Goal: Task Accomplishment & Management: Manage account settings

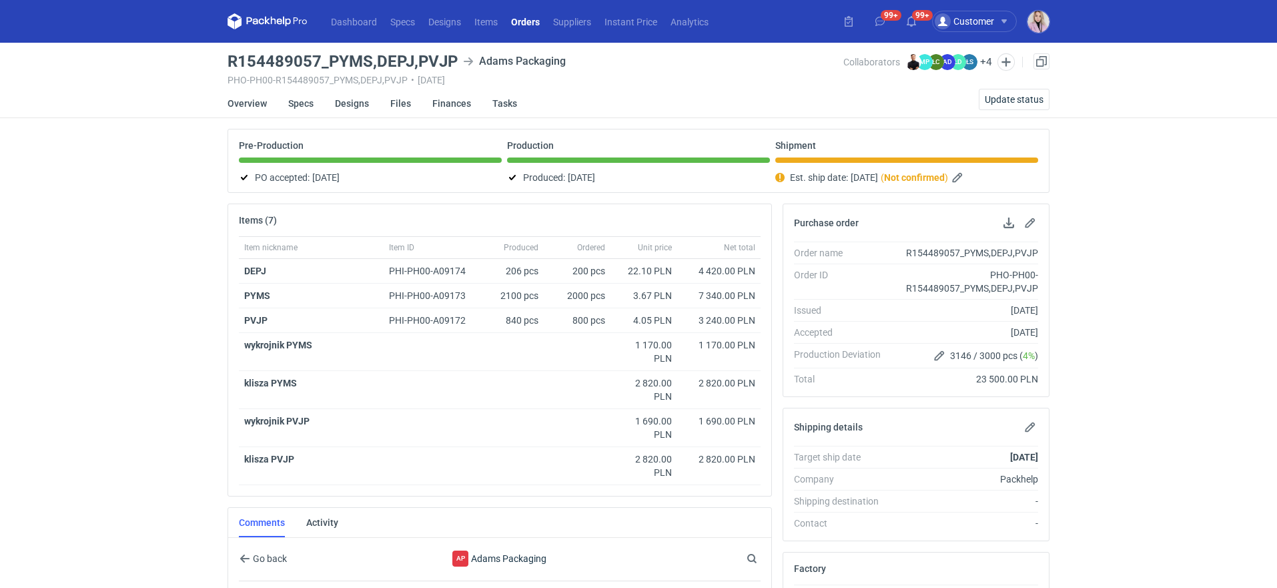
click at [524, 29] on link "Orders" at bounding box center [525, 21] width 42 height 16
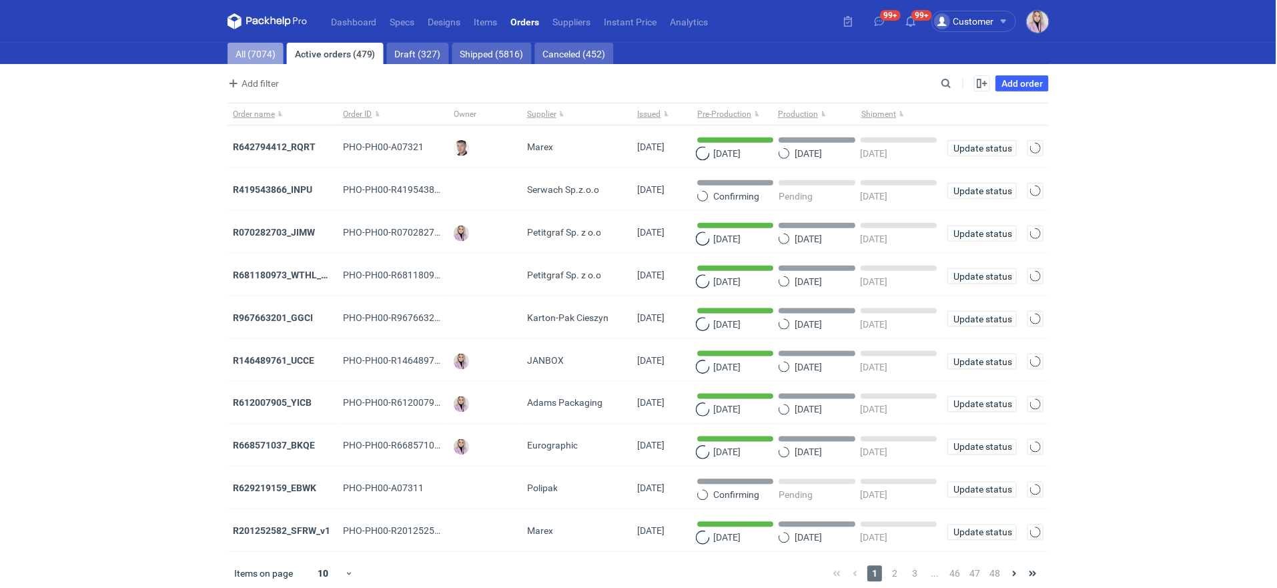
click at [255, 49] on link "All (7074)" at bounding box center [255, 53] width 56 height 21
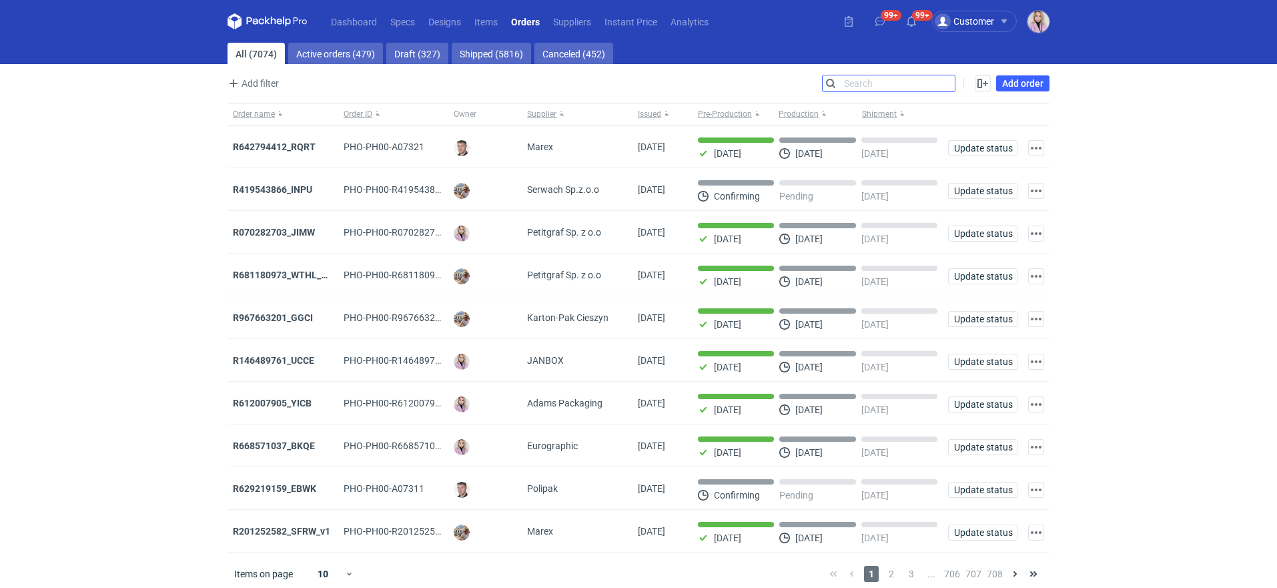
click at [946, 77] on input "Search" at bounding box center [889, 83] width 132 height 16
click at [947, 77] on input "Search" at bounding box center [889, 83] width 132 height 16
paste input "EJQP"
type input "EJQP"
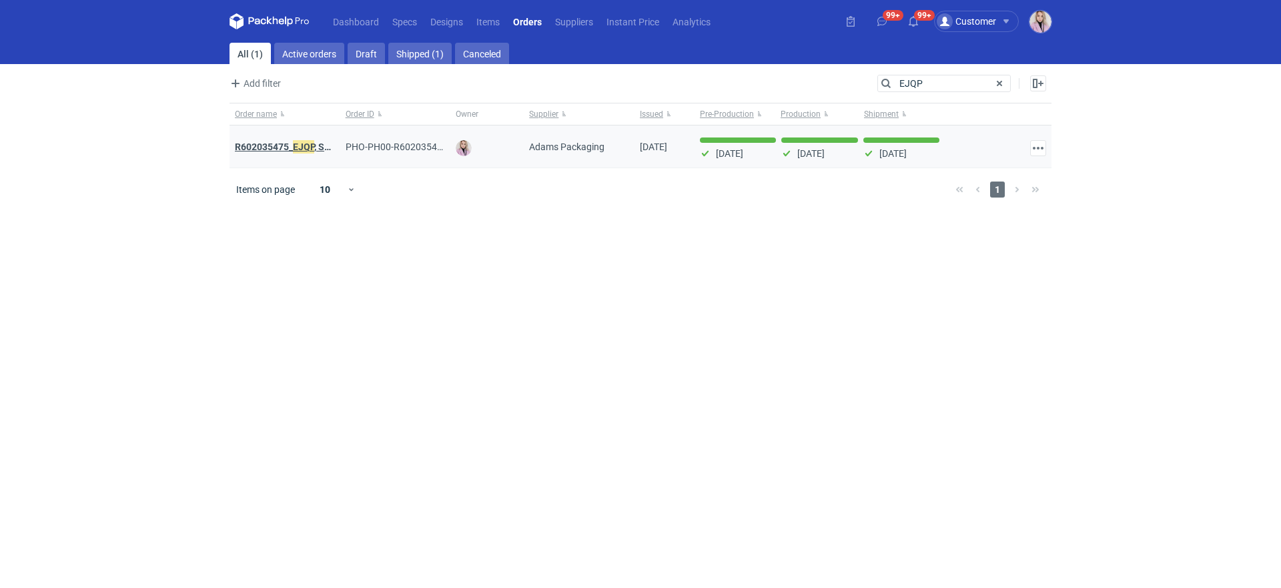
click at [296, 147] on em "EJQP" at bounding box center [303, 146] width 21 height 15
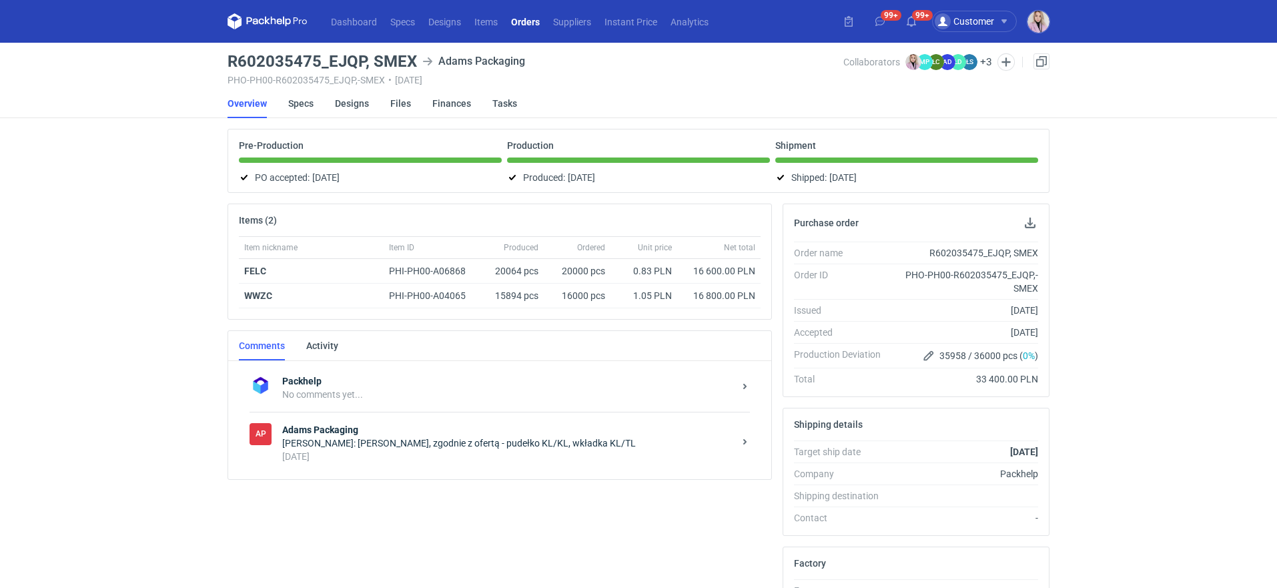
click at [432, 446] on div "Klaudia Wiśniewska: Martyna, zgodnie z ofertą - pudełko KL/KL, wkładka KL/TL" at bounding box center [508, 442] width 452 height 13
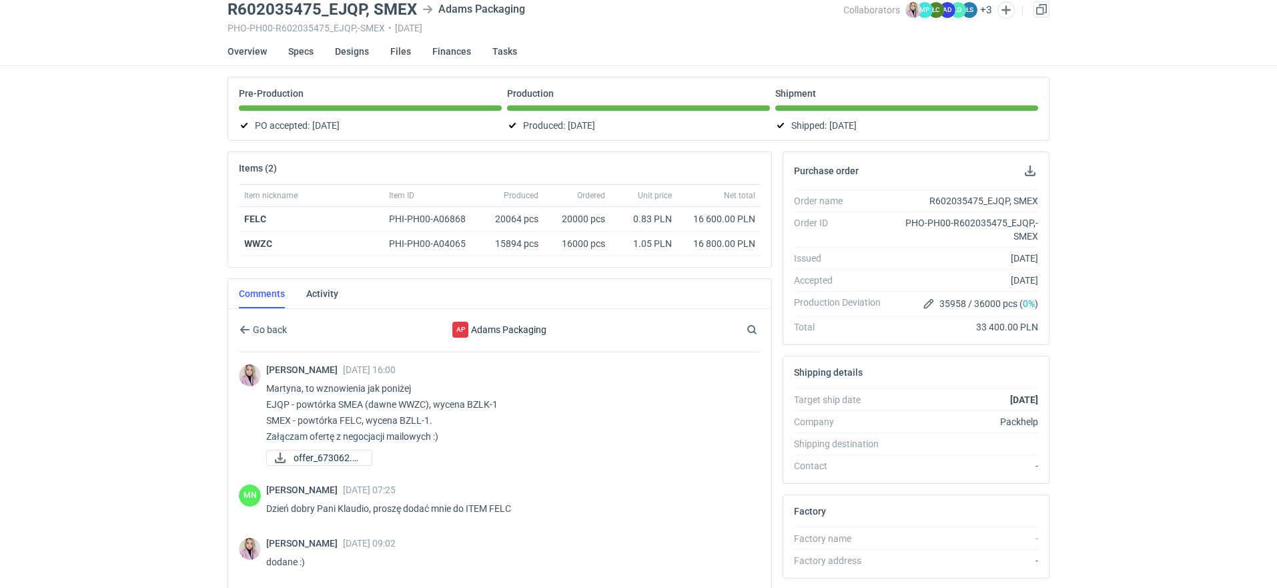
scroll to position [49, 0]
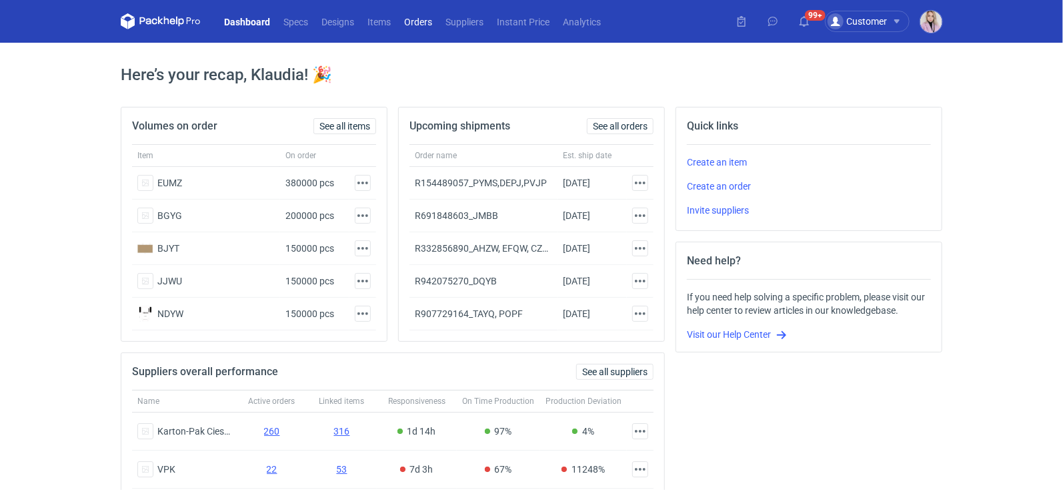
click at [412, 23] on link "Orders" at bounding box center [418, 21] width 41 height 16
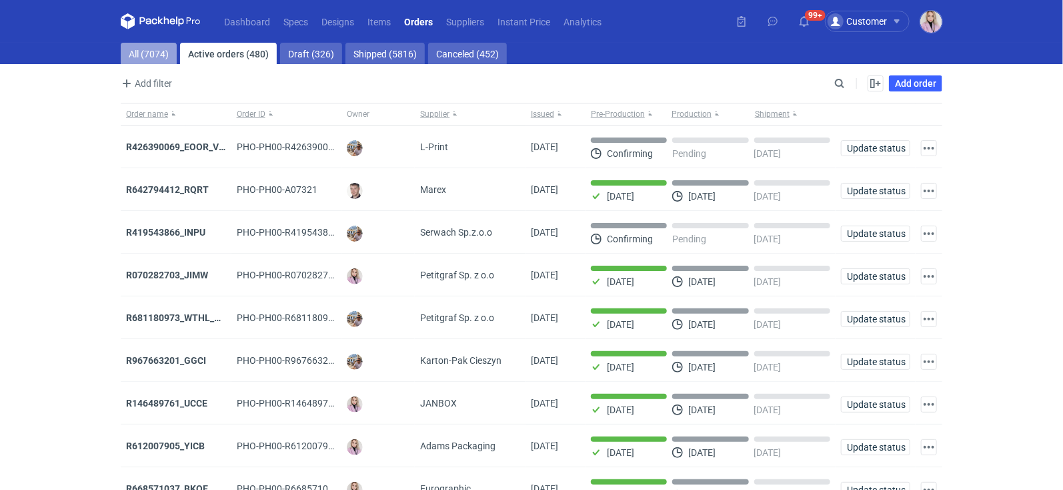
click at [143, 49] on link "All (7074)" at bounding box center [149, 53] width 56 height 21
click at [839, 86] on input "Search" at bounding box center [782, 83] width 132 height 16
click at [839, 82] on input "Search" at bounding box center [782, 83] width 132 height 16
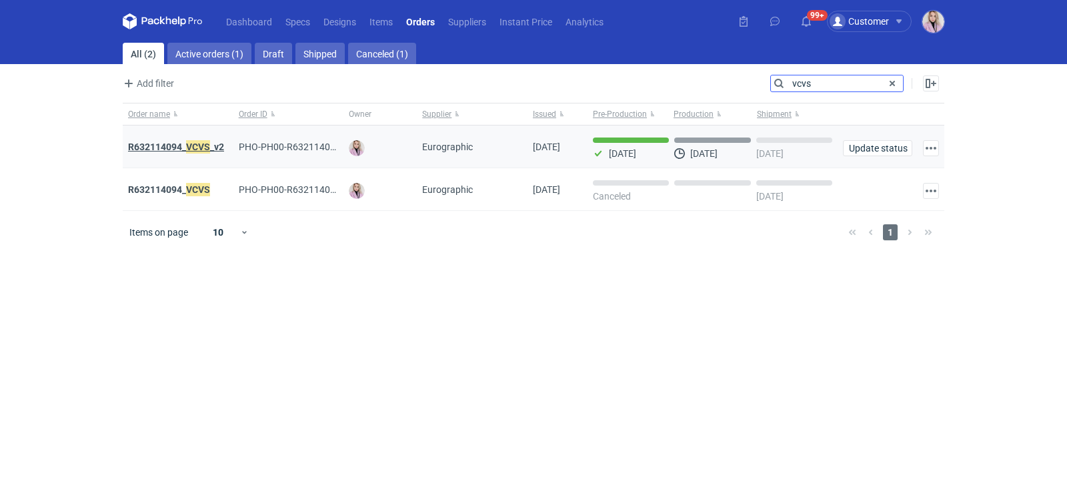
type input "vcvs"
click at [180, 148] on strong "R632114094_ VCVS _v2" at bounding box center [176, 146] width 96 height 15
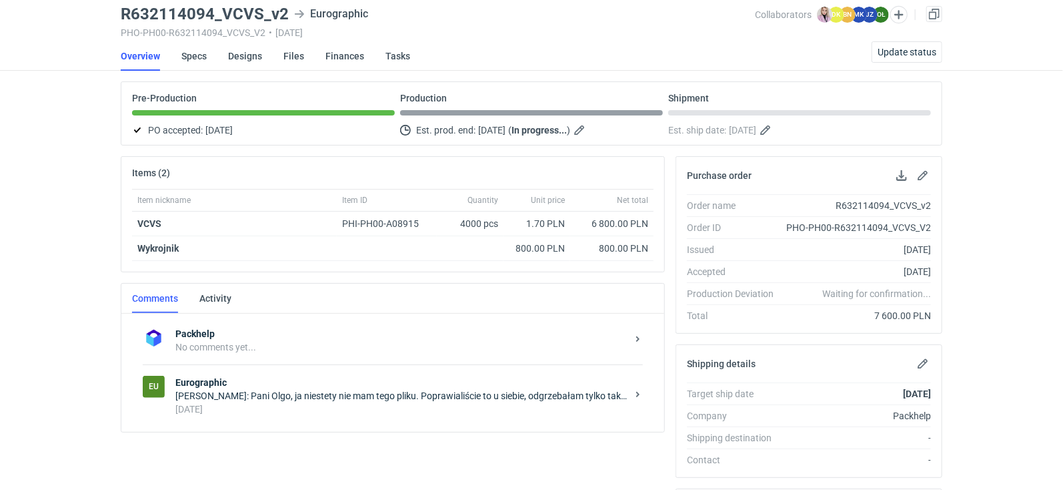
click at [328, 383] on strong "Eurographic" at bounding box center [401, 382] width 452 height 13
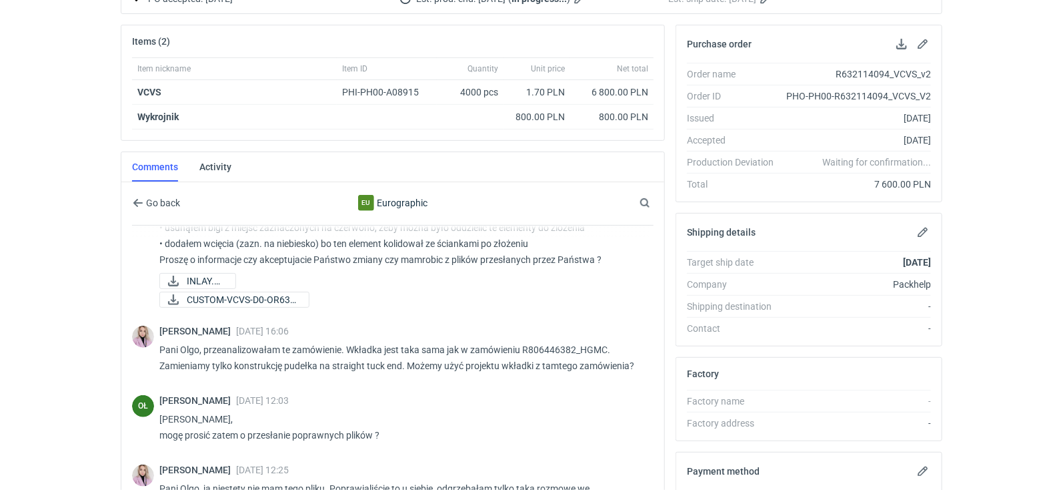
scroll to position [41, 0]
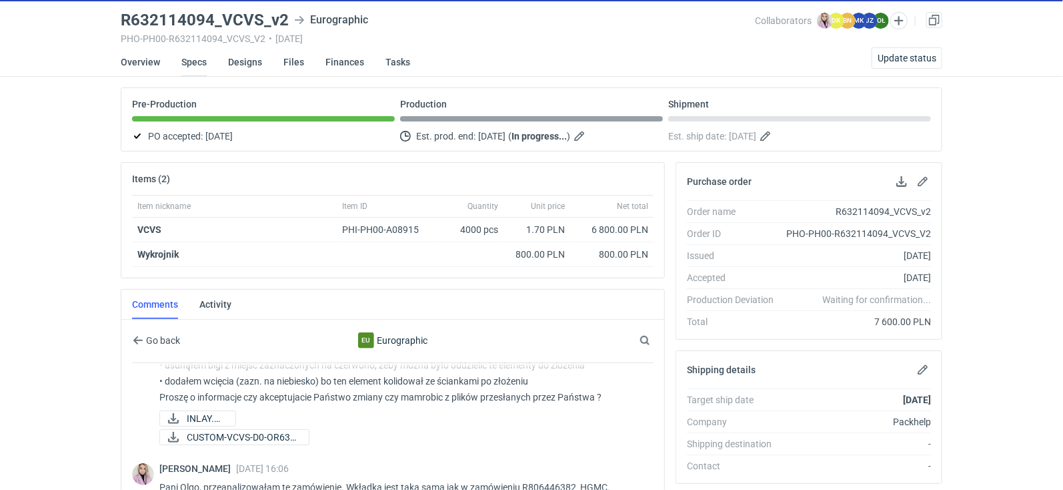
click at [193, 57] on link "Specs" at bounding box center [193, 61] width 25 height 29
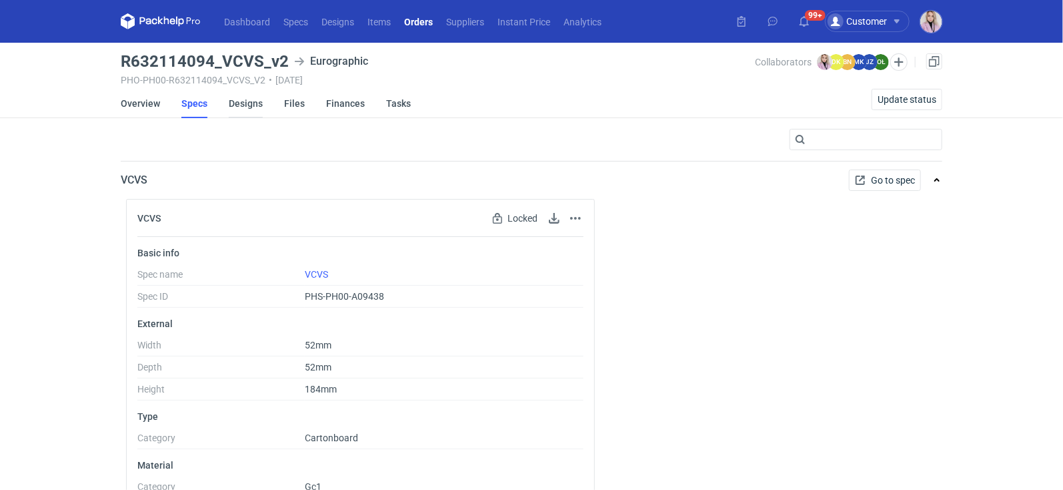
click at [249, 101] on link "Designs" at bounding box center [246, 103] width 34 height 29
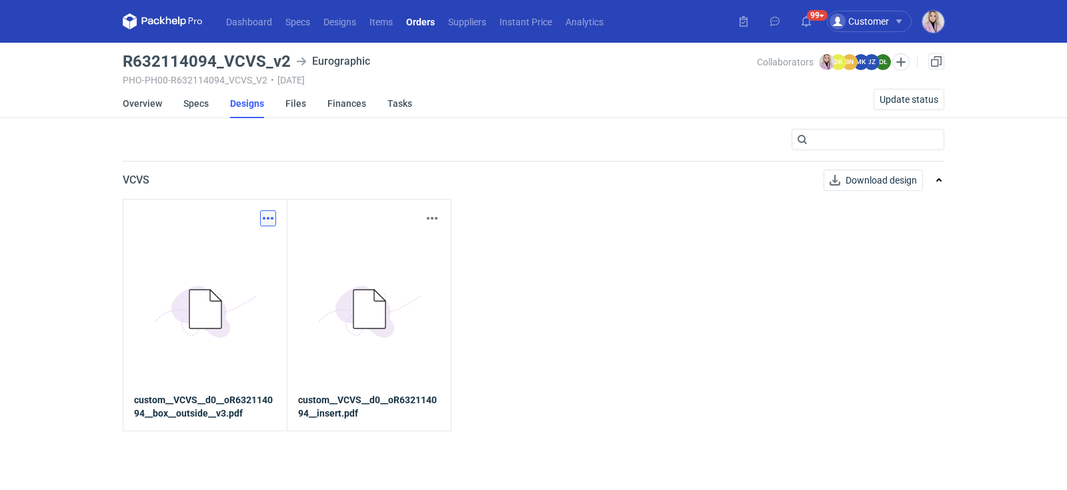
click at [266, 217] on button "button" at bounding box center [268, 218] width 16 height 16
click at [240, 245] on link "Download design part" at bounding box center [209, 246] width 123 height 21
click at [437, 217] on button "button" at bounding box center [432, 218] width 16 height 16
click at [409, 247] on link "Download design part" at bounding box center [374, 246] width 123 height 21
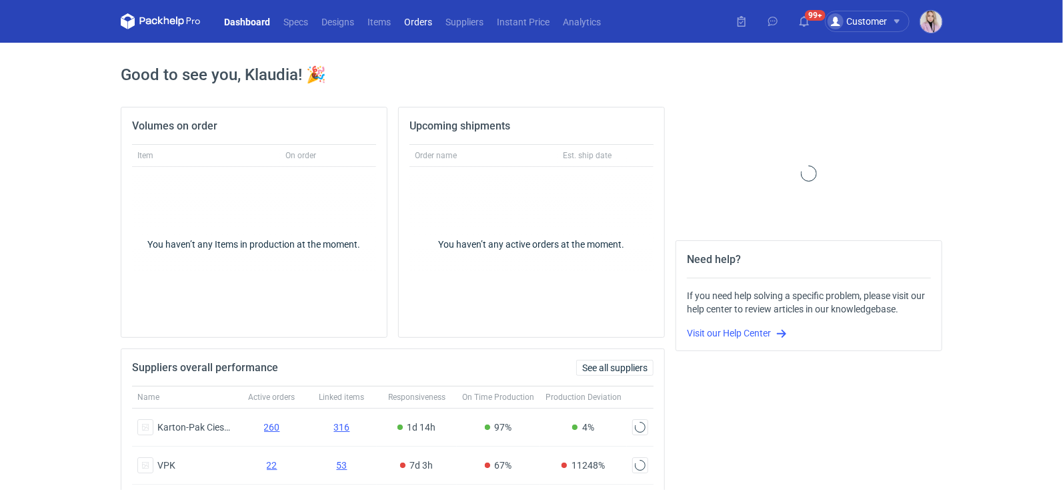
click at [426, 26] on link "Orders" at bounding box center [418, 21] width 41 height 16
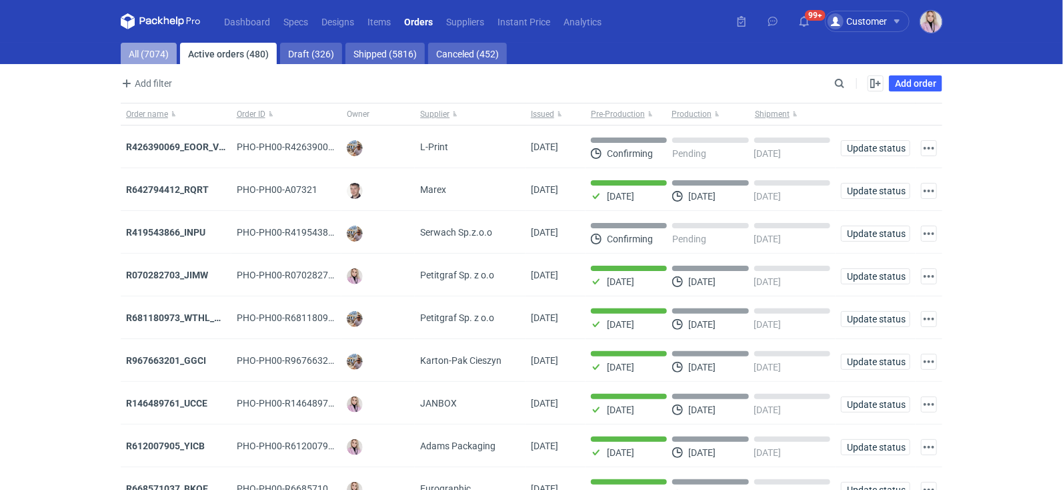
click at [149, 57] on link "All (7074)" at bounding box center [149, 53] width 56 height 21
click at [841, 85] on input "Search" at bounding box center [782, 83] width 132 height 16
click at [842, 85] on input "Search" at bounding box center [782, 83] width 132 height 16
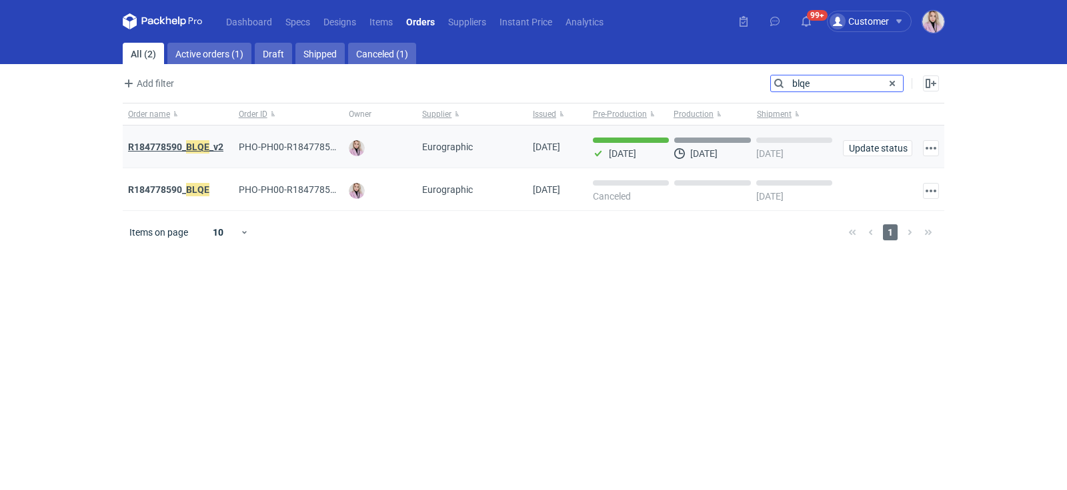
type input "blqe"
click at [185, 147] on strong "R184778590_ BLQE _v2" at bounding box center [175, 146] width 95 height 15
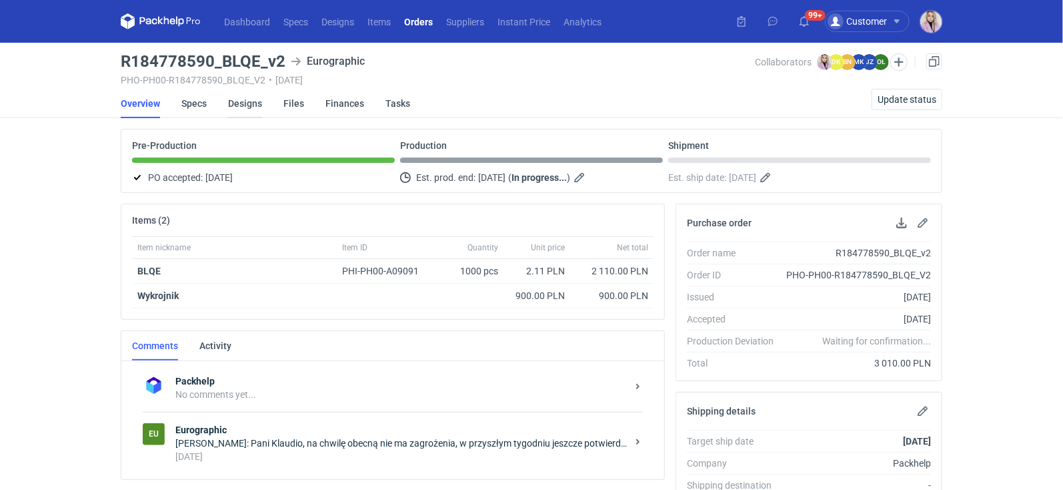
click at [241, 103] on link "Designs" at bounding box center [245, 103] width 34 height 29
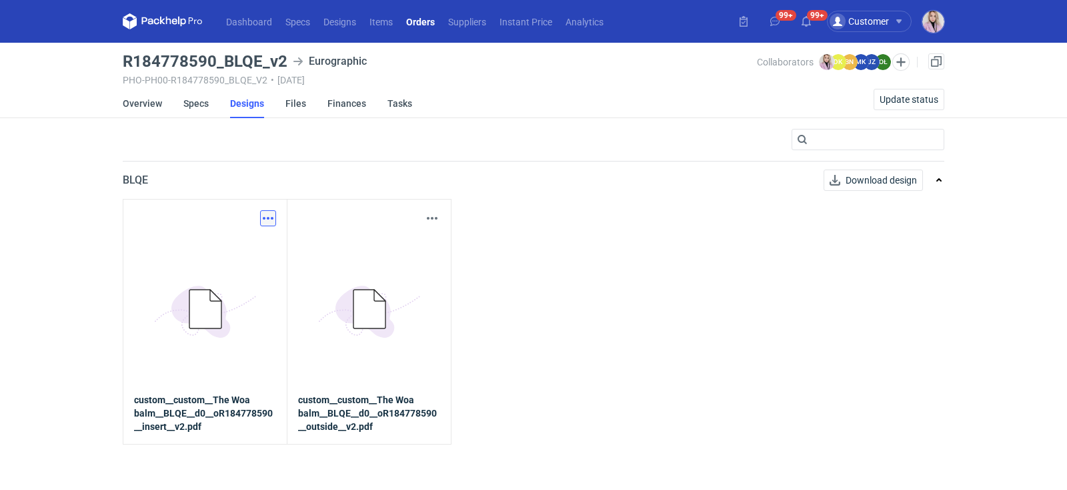
click at [269, 213] on button "button" at bounding box center [268, 218] width 16 height 16
click at [237, 247] on link "Download design part" at bounding box center [209, 246] width 123 height 21
click at [430, 219] on button "button" at bounding box center [432, 218] width 16 height 16
click at [376, 245] on link "Download design part" at bounding box center [374, 246] width 123 height 21
